Goal: Transaction & Acquisition: Purchase product/service

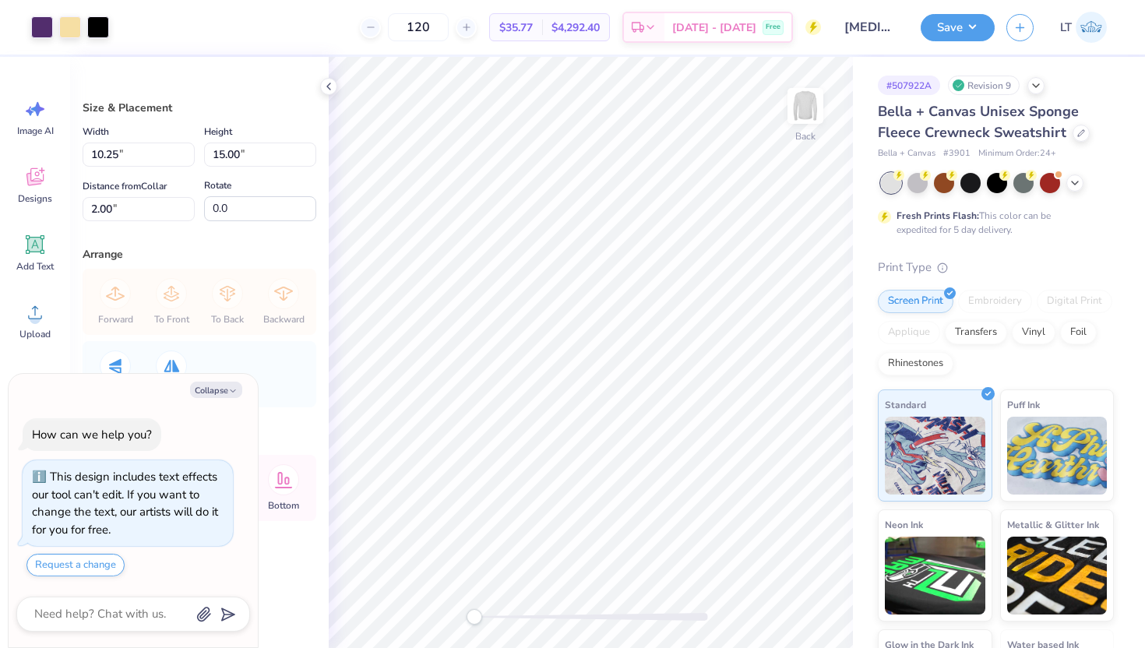
type textarea "x"
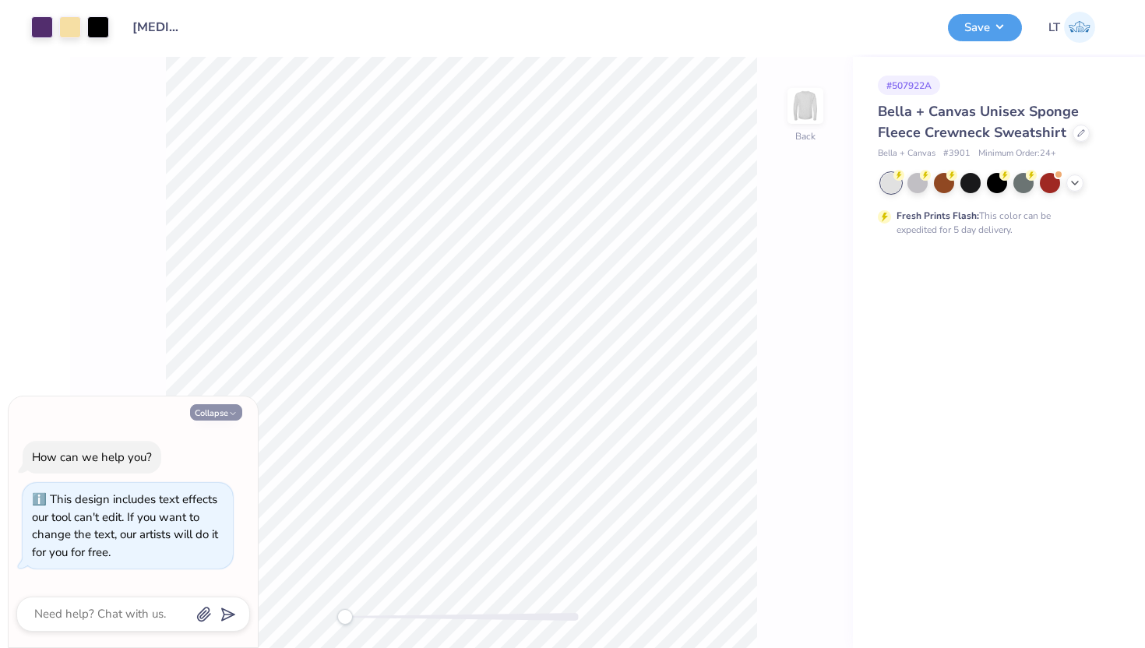
click at [224, 415] on button "Collapse" at bounding box center [216, 412] width 52 height 16
type textarea "x"
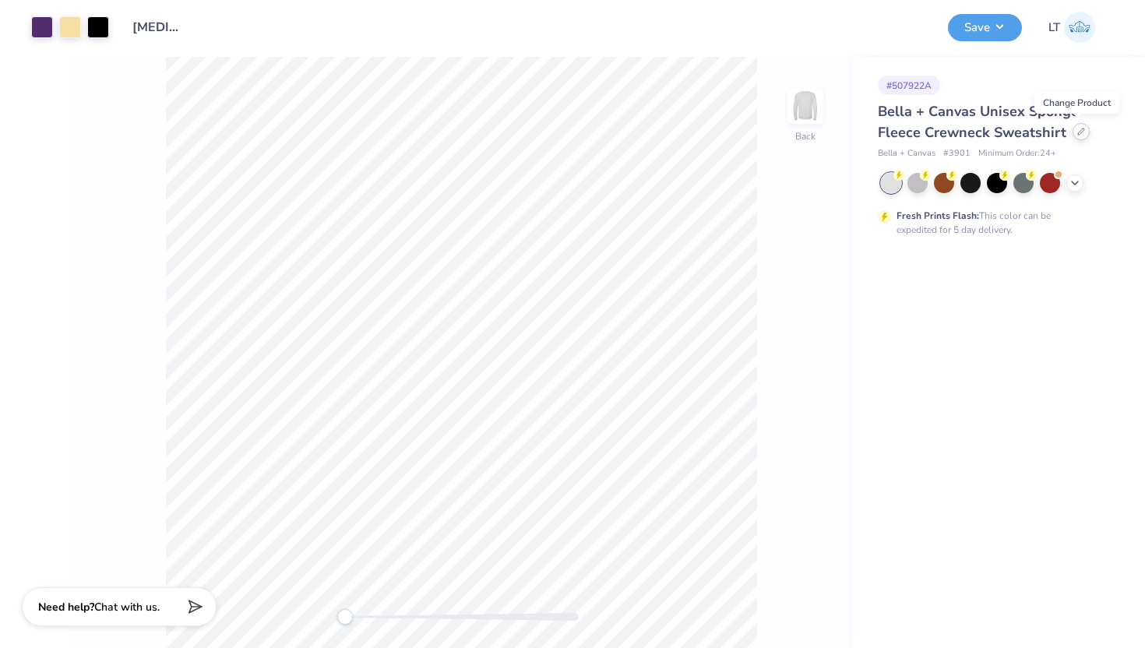
click at [1078, 132] on icon at bounding box center [1082, 132] width 8 height 8
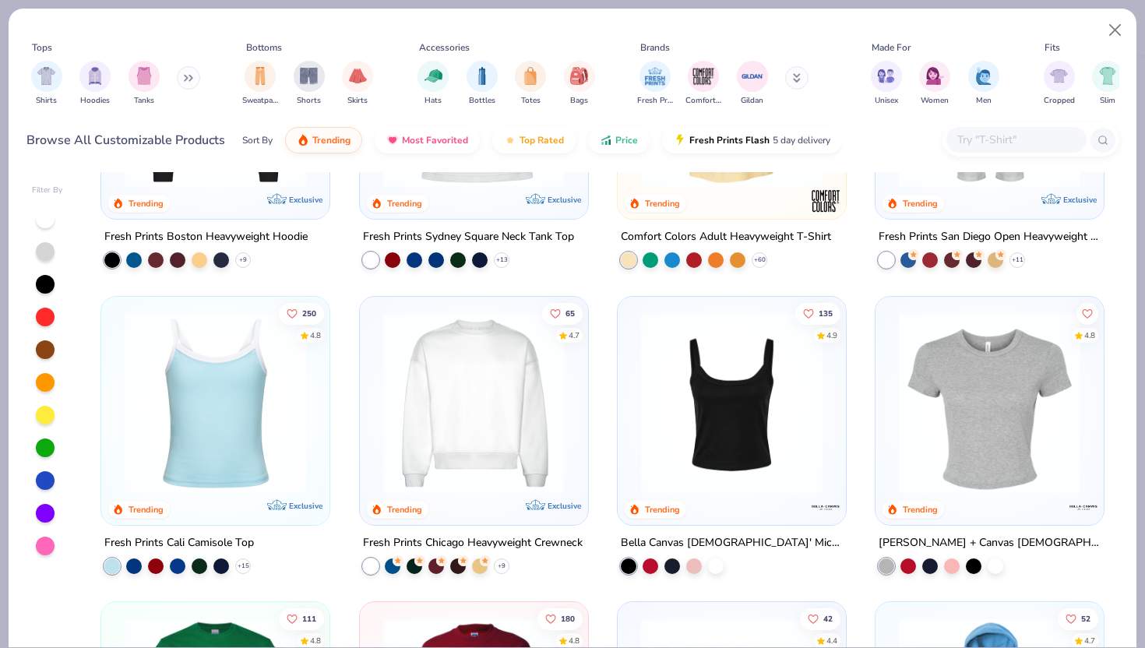
scroll to position [499, 0]
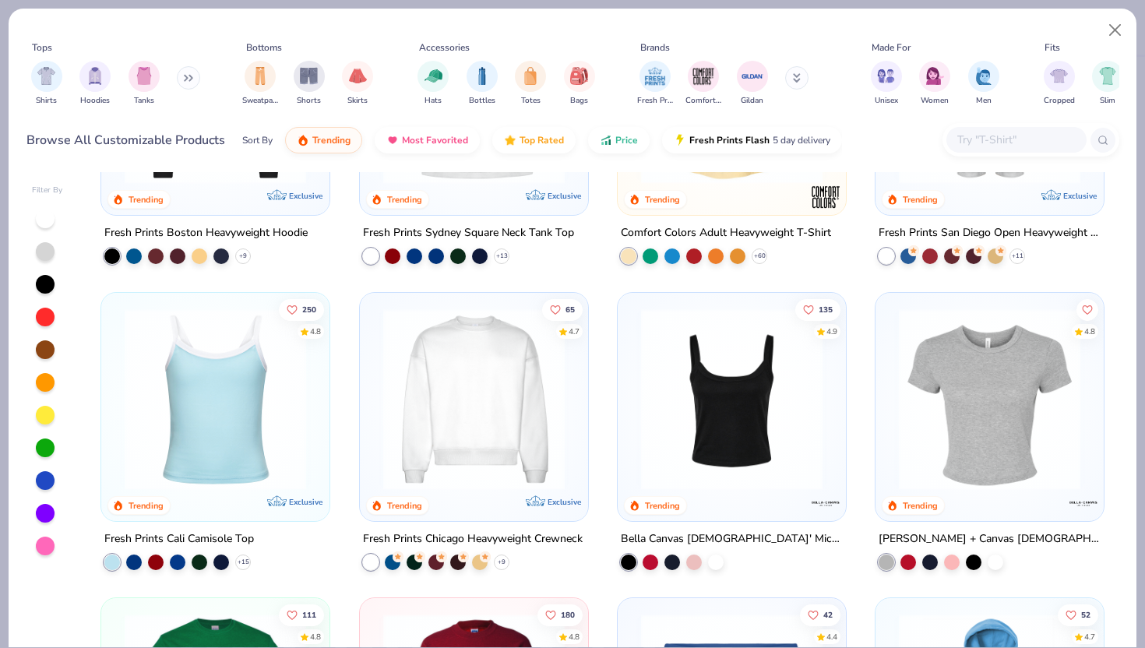
click at [201, 417] on img at bounding box center [215, 399] width 197 height 182
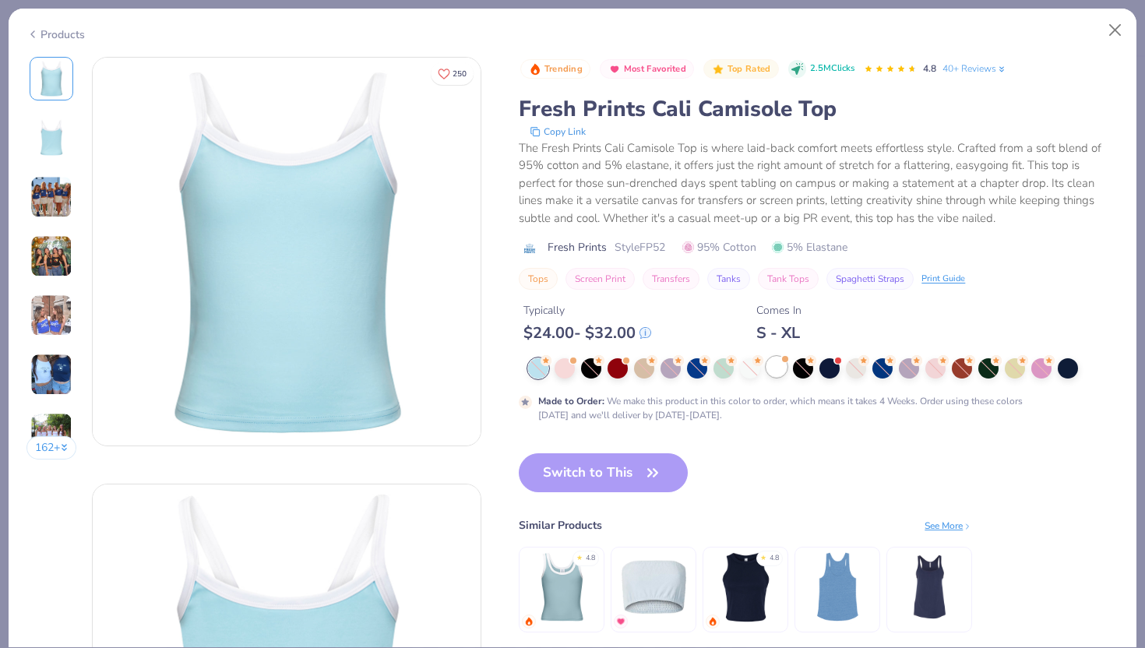
click at [779, 367] on div at bounding box center [777, 367] width 20 height 20
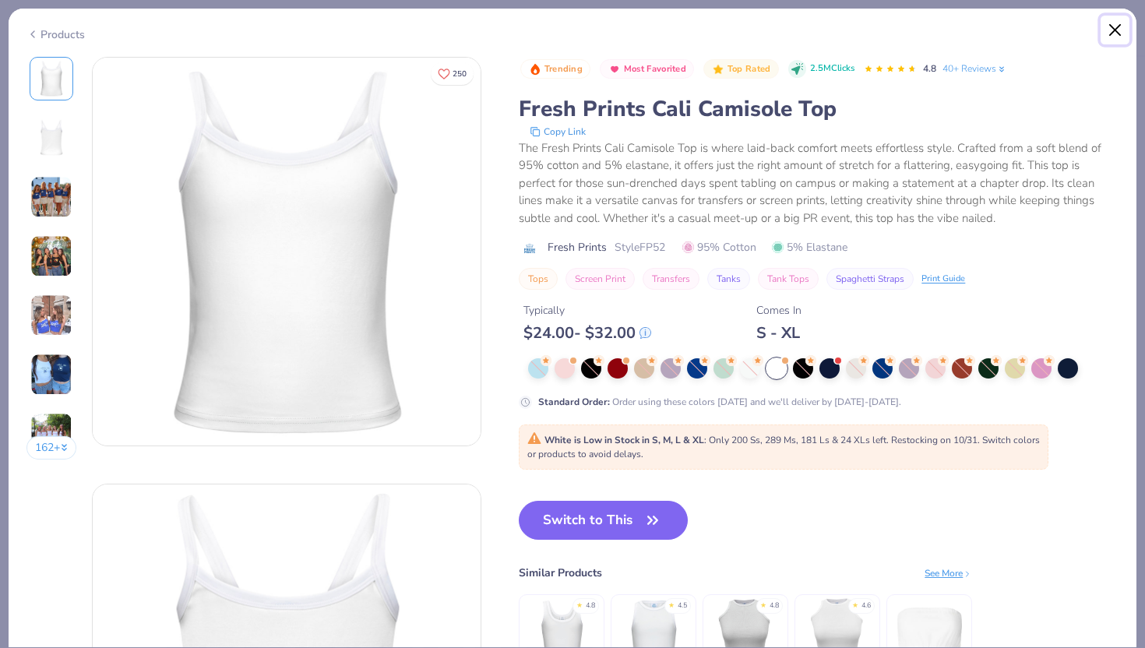
click at [1112, 22] on button "Close" at bounding box center [1116, 31] width 30 height 30
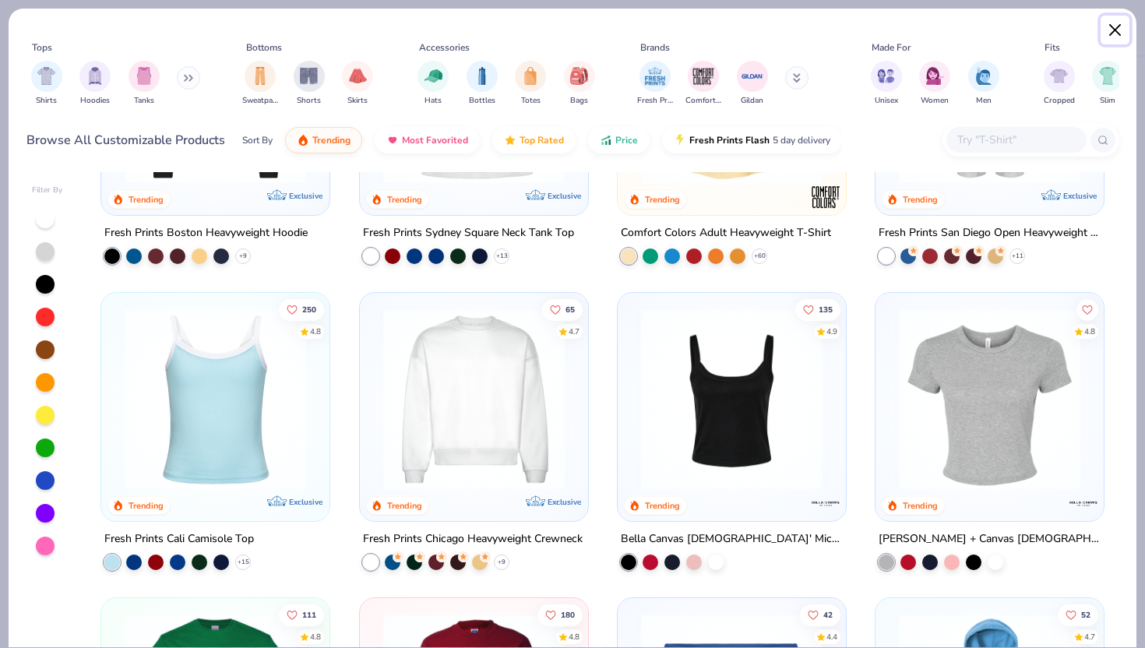
click at [1114, 34] on button "Close" at bounding box center [1116, 31] width 30 height 30
